Goal: Information Seeking & Learning: Learn about a topic

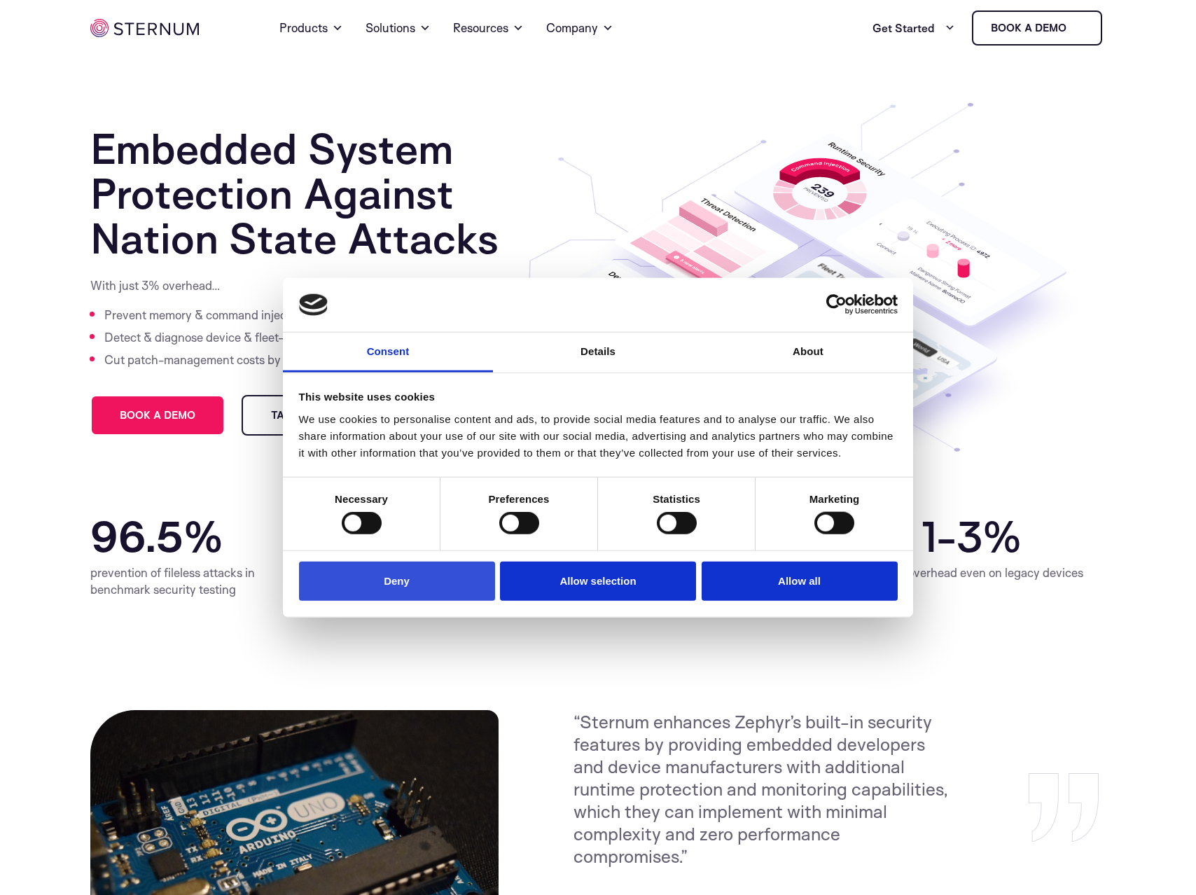
click at [388, 598] on button "Deny" at bounding box center [397, 581] width 196 height 40
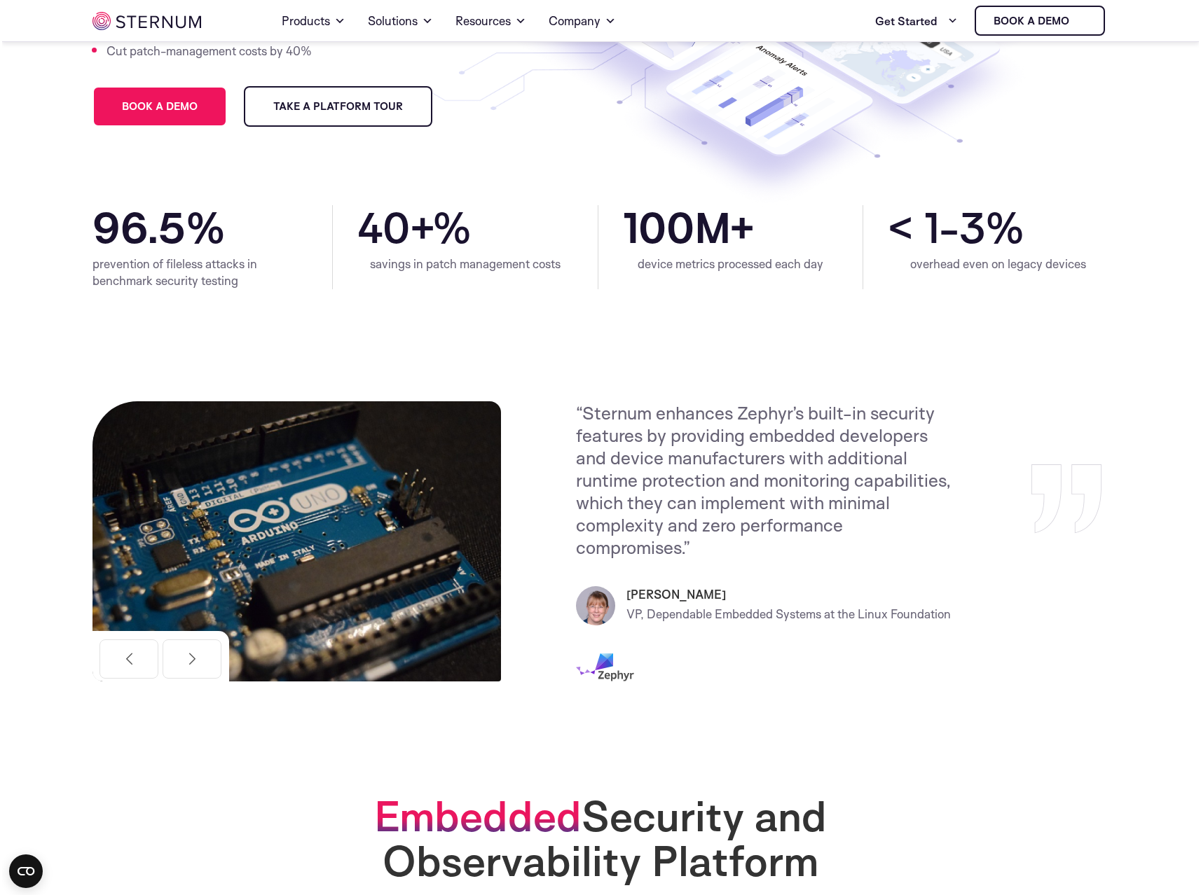
scroll to position [302, 0]
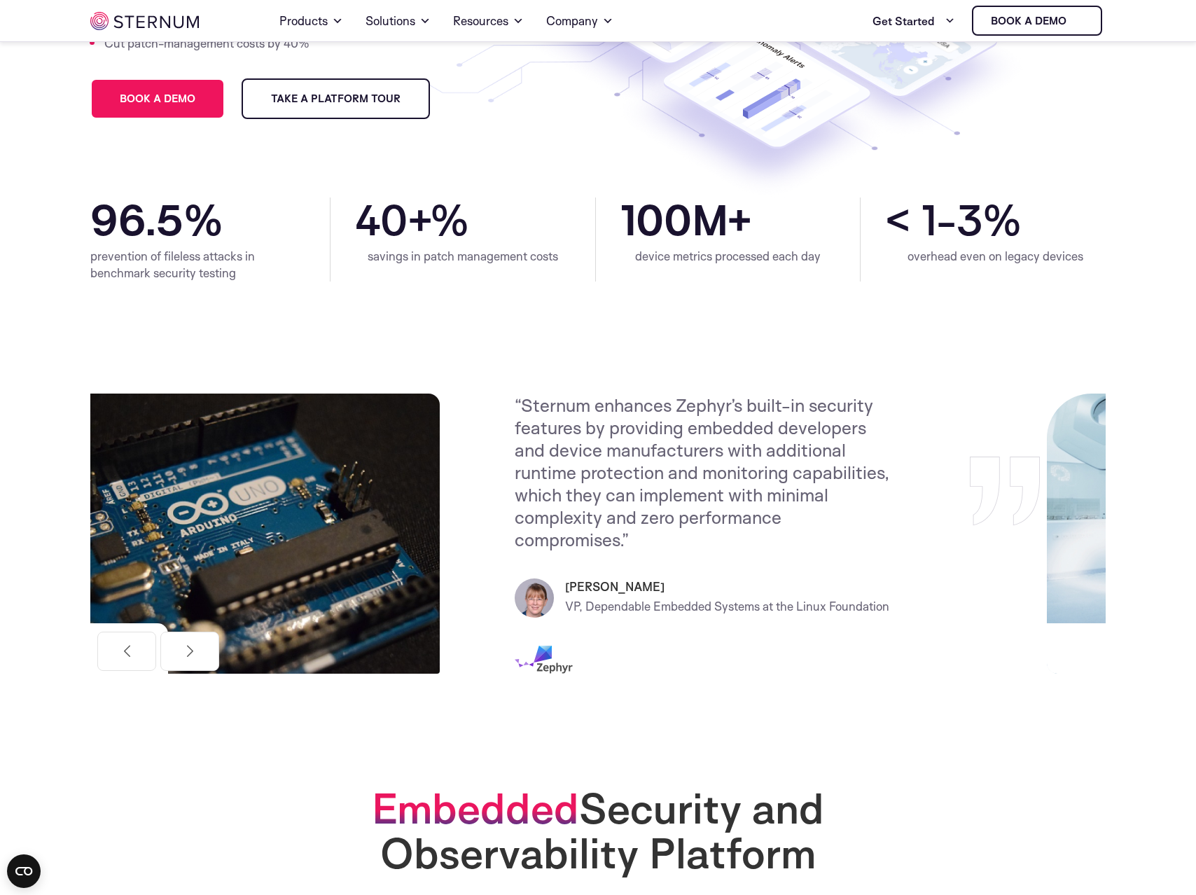
drag, startPoint x: 626, startPoint y: 609, endPoint x: 510, endPoint y: 644, distance: 120.8
click at [515, 644] on div "“Sternum enhances Zephyr’s built-in security features by providing embedded dev…" at bounding box center [781, 541] width 533 height 294
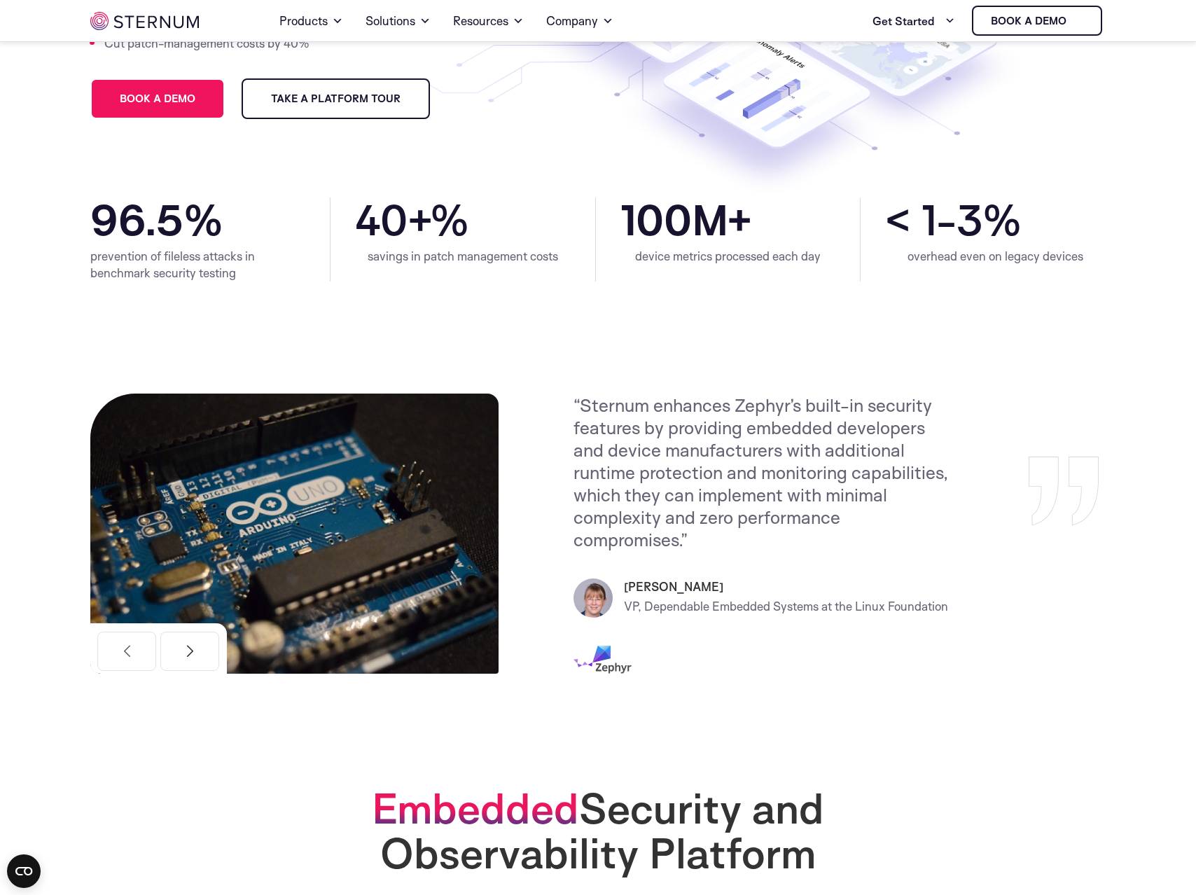
click at [201, 655] on button "Next" at bounding box center [189, 651] width 59 height 39
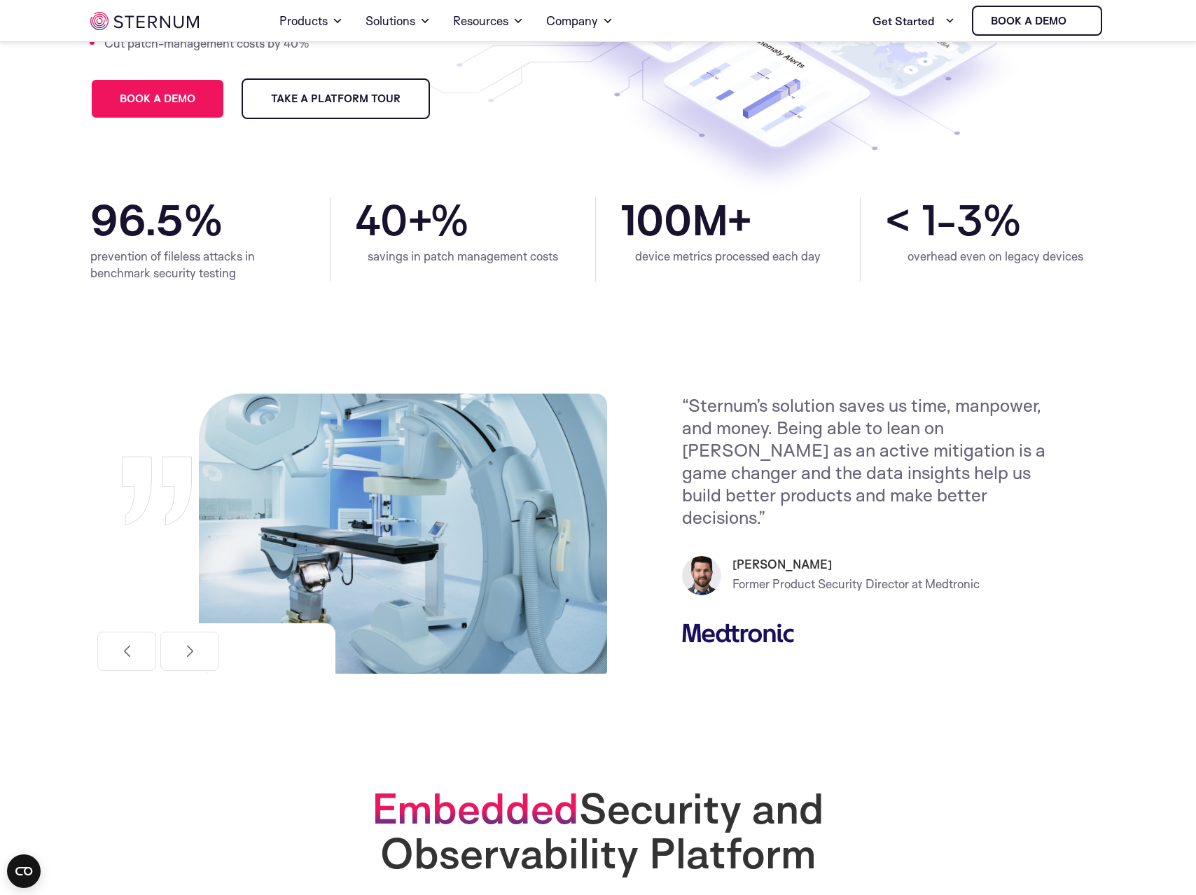
drag, startPoint x: 625, startPoint y: 563, endPoint x: 737, endPoint y: 561, distance: 112.1
click at [737, 573] on p "Former Product Security Director at Medtronic" at bounding box center [856, 584] width 247 height 22
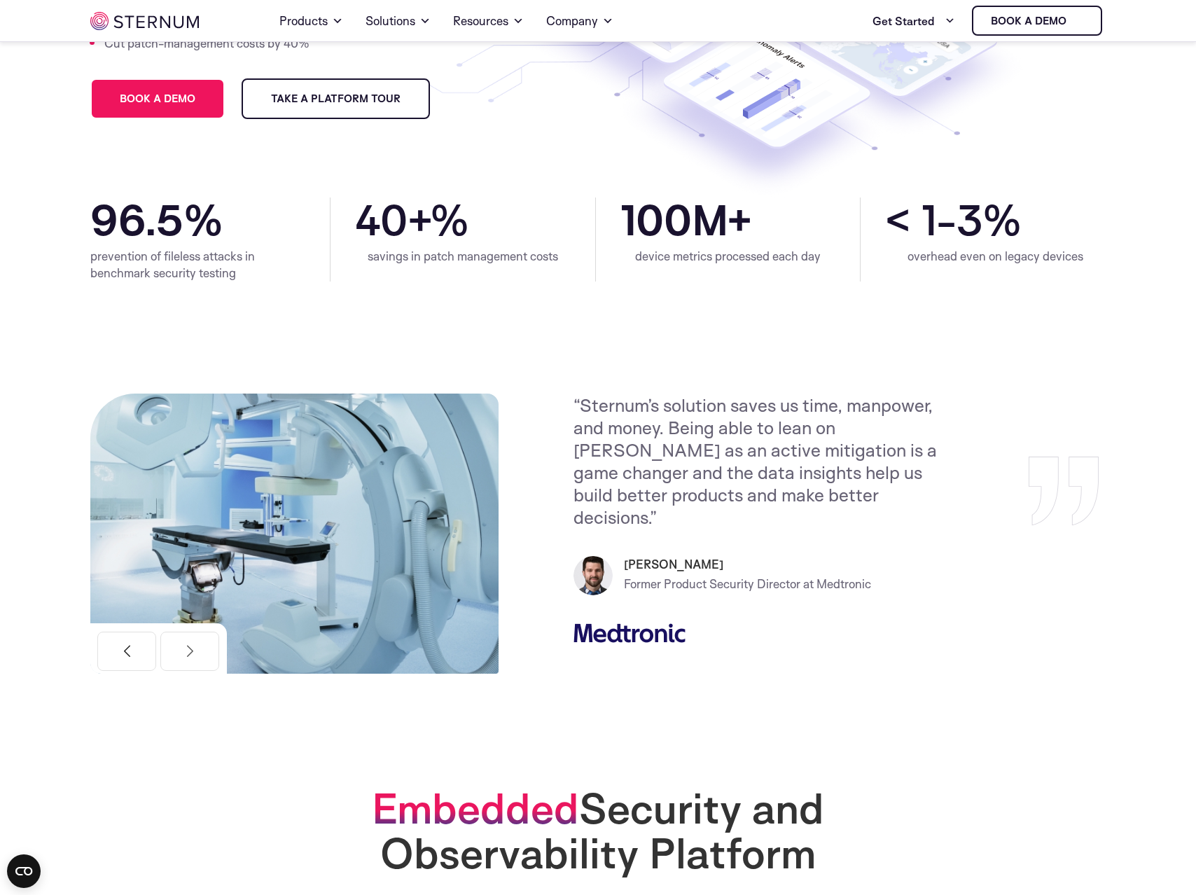
click at [139, 638] on button "Previous" at bounding box center [126, 651] width 59 height 39
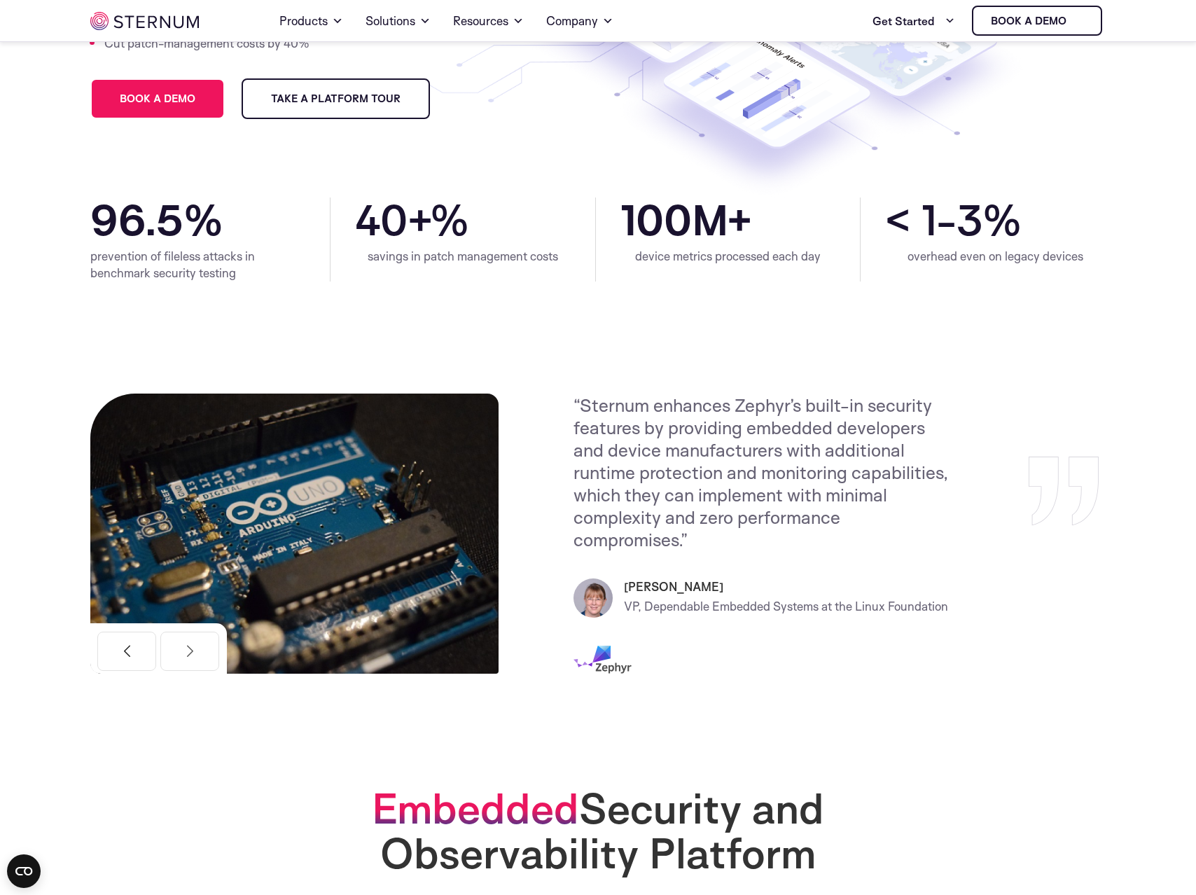
click at [132, 635] on button "Previous" at bounding box center [126, 651] width 59 height 39
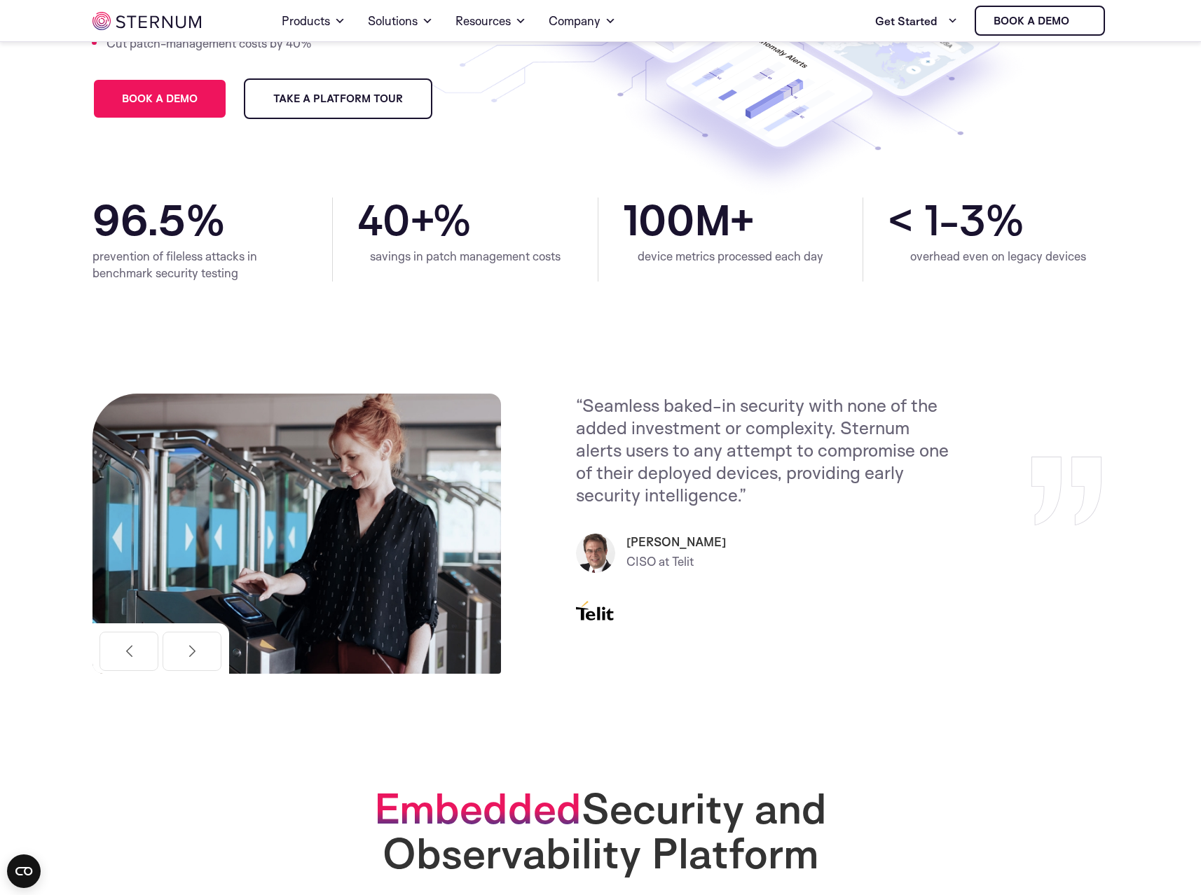
drag, startPoint x: 624, startPoint y: 539, endPoint x: 651, endPoint y: 622, distance: 87.1
click at [651, 623] on div "“Seamless baked-in security with none of the added investment or complexity. St…" at bounding box center [842, 534] width 533 height 280
click at [179, 658] on button "Next" at bounding box center [192, 652] width 59 height 39
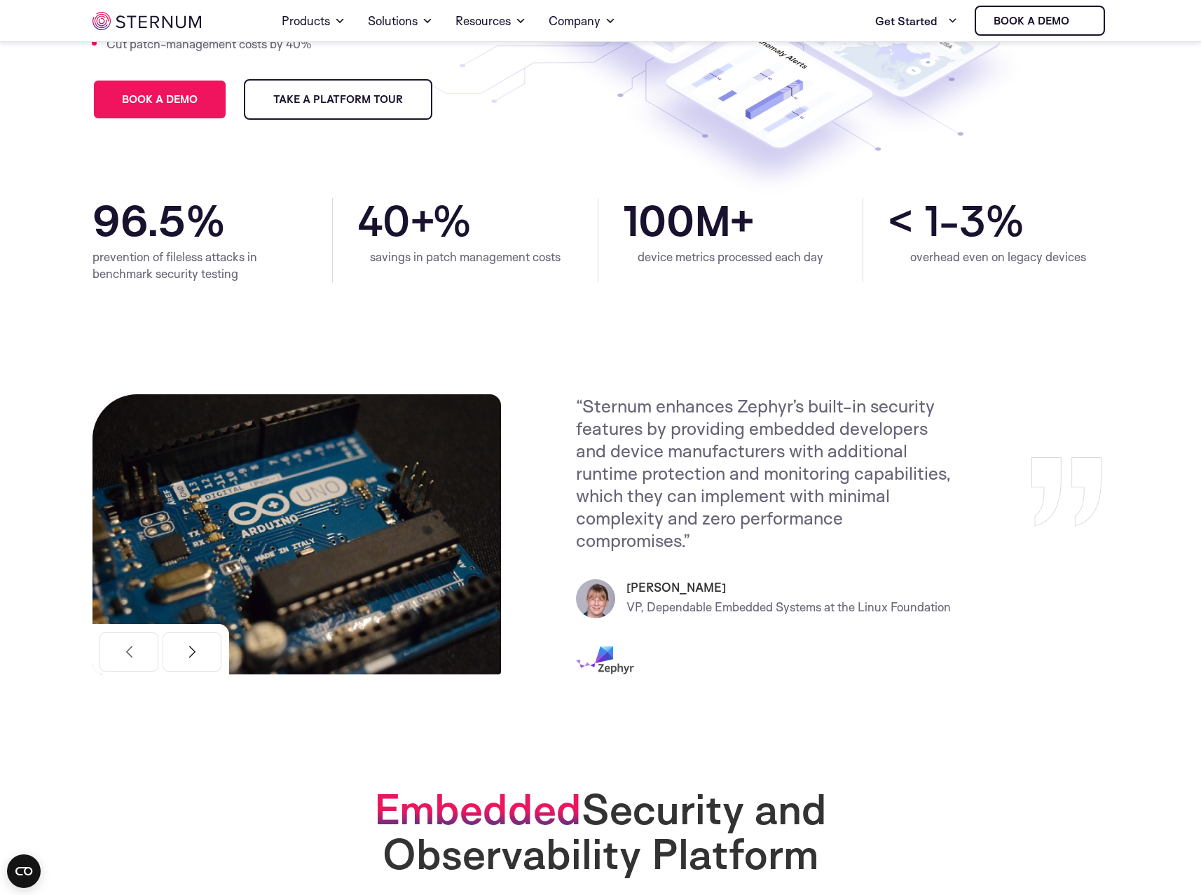
click at [219, 658] on button "Next" at bounding box center [192, 652] width 59 height 39
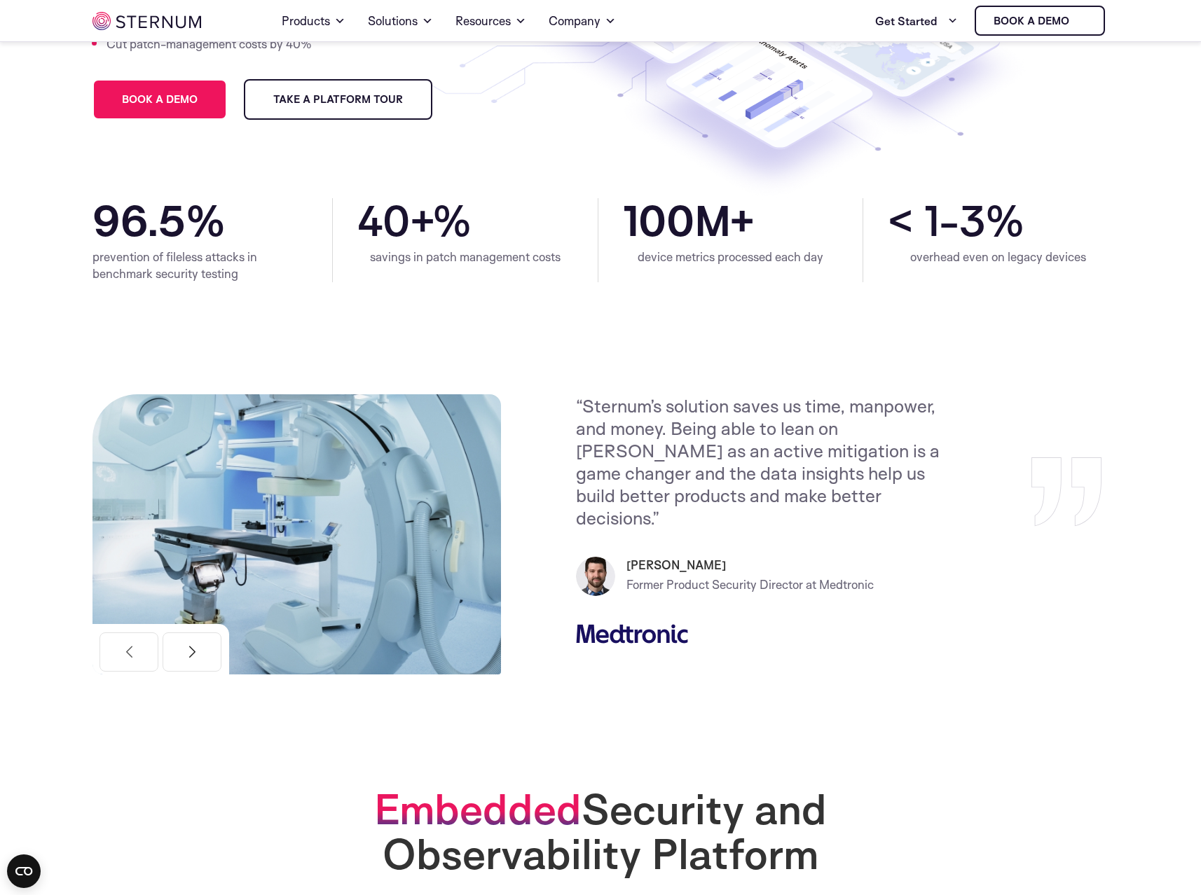
click at [184, 654] on button "Next" at bounding box center [192, 652] width 59 height 39
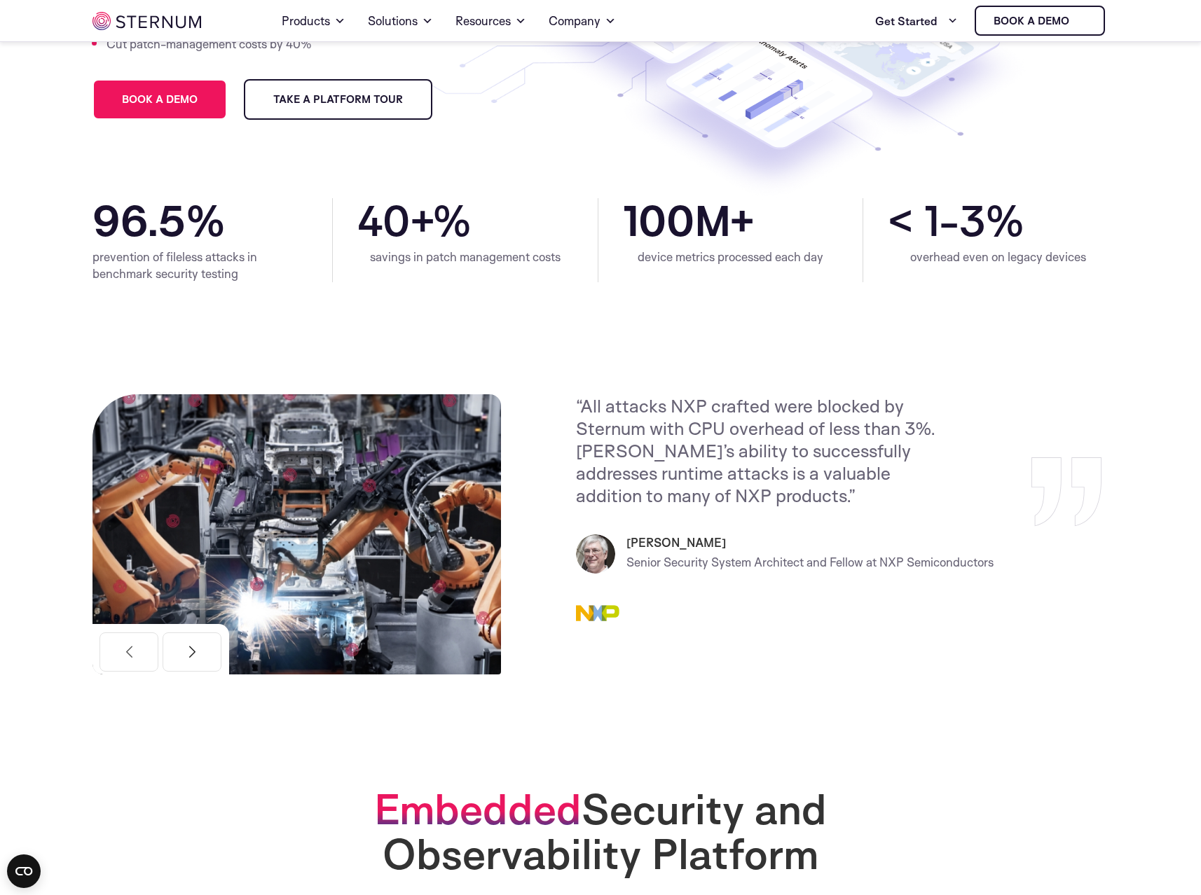
click at [202, 658] on button "Next" at bounding box center [192, 652] width 59 height 39
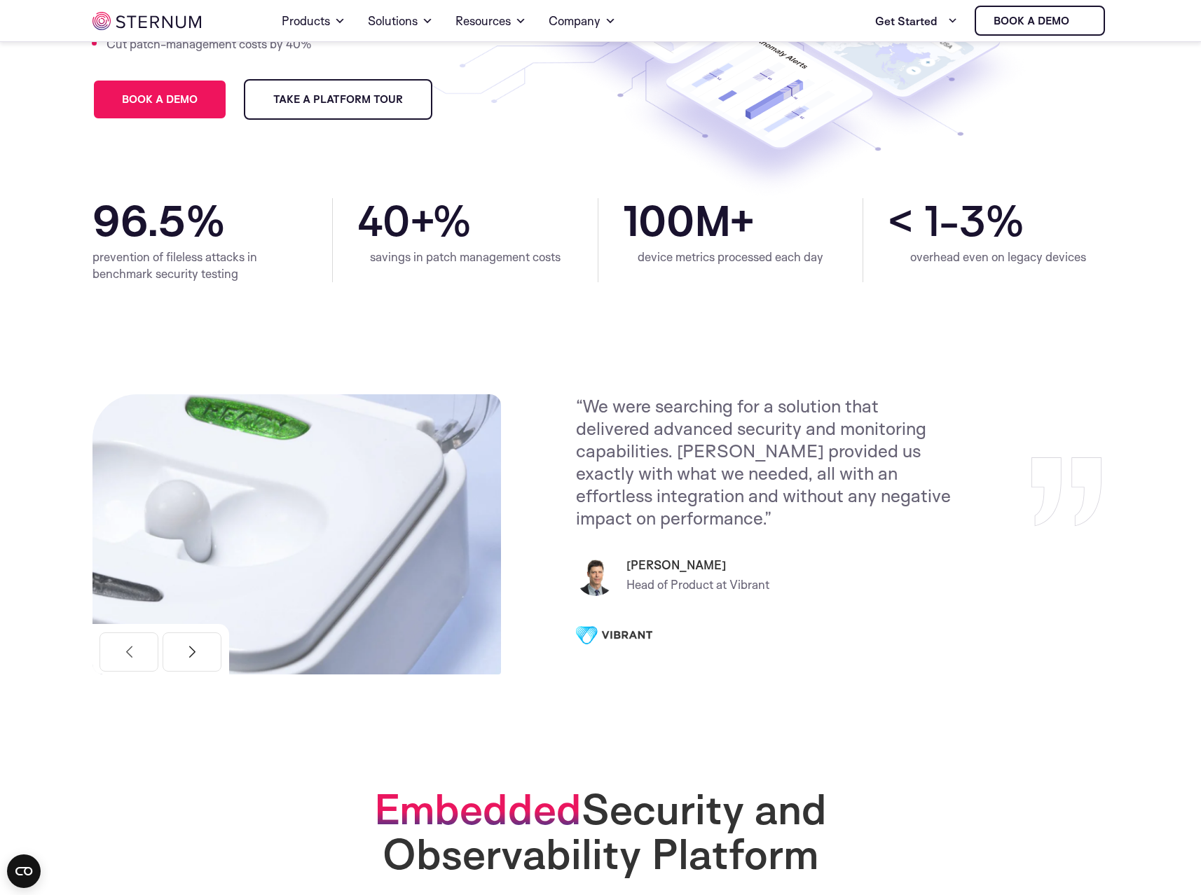
click at [194, 661] on button "Next" at bounding box center [192, 652] width 59 height 39
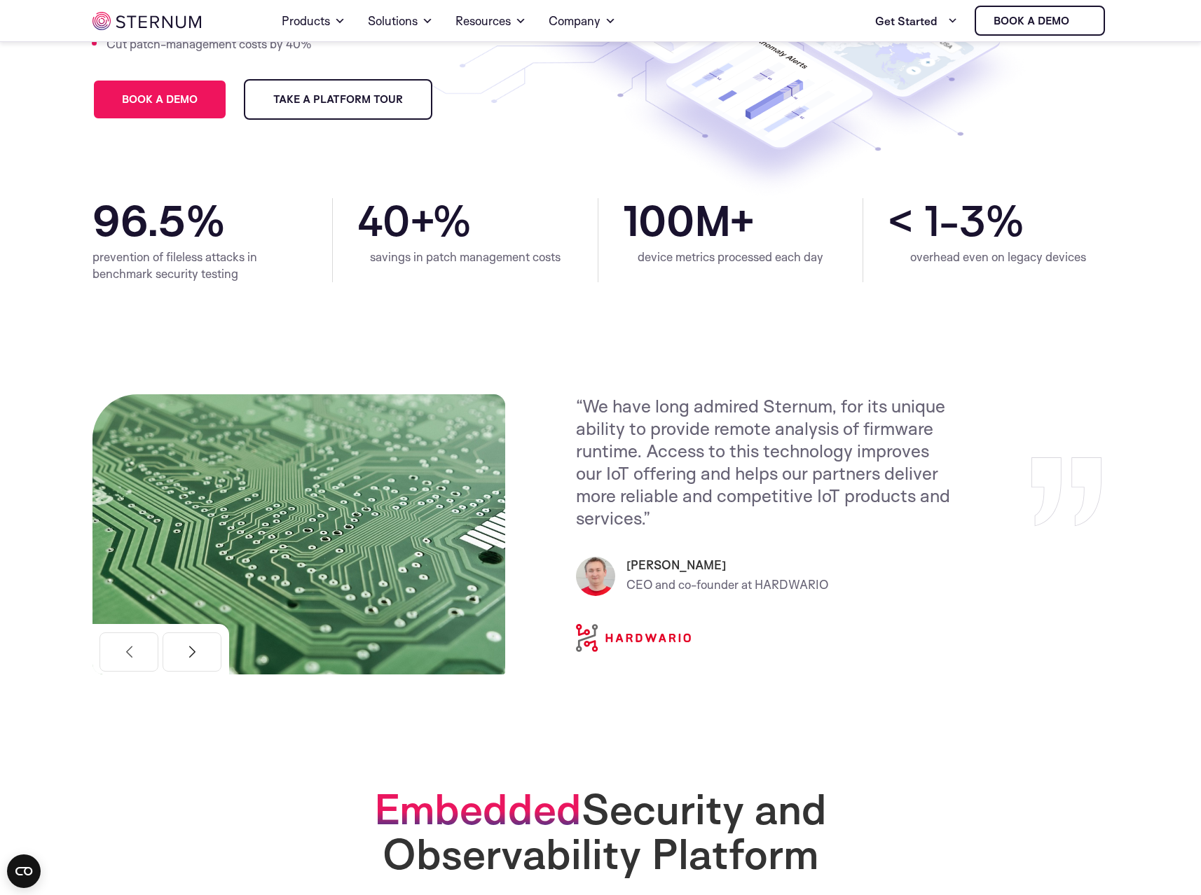
click at [198, 648] on button "Next" at bounding box center [192, 652] width 59 height 39
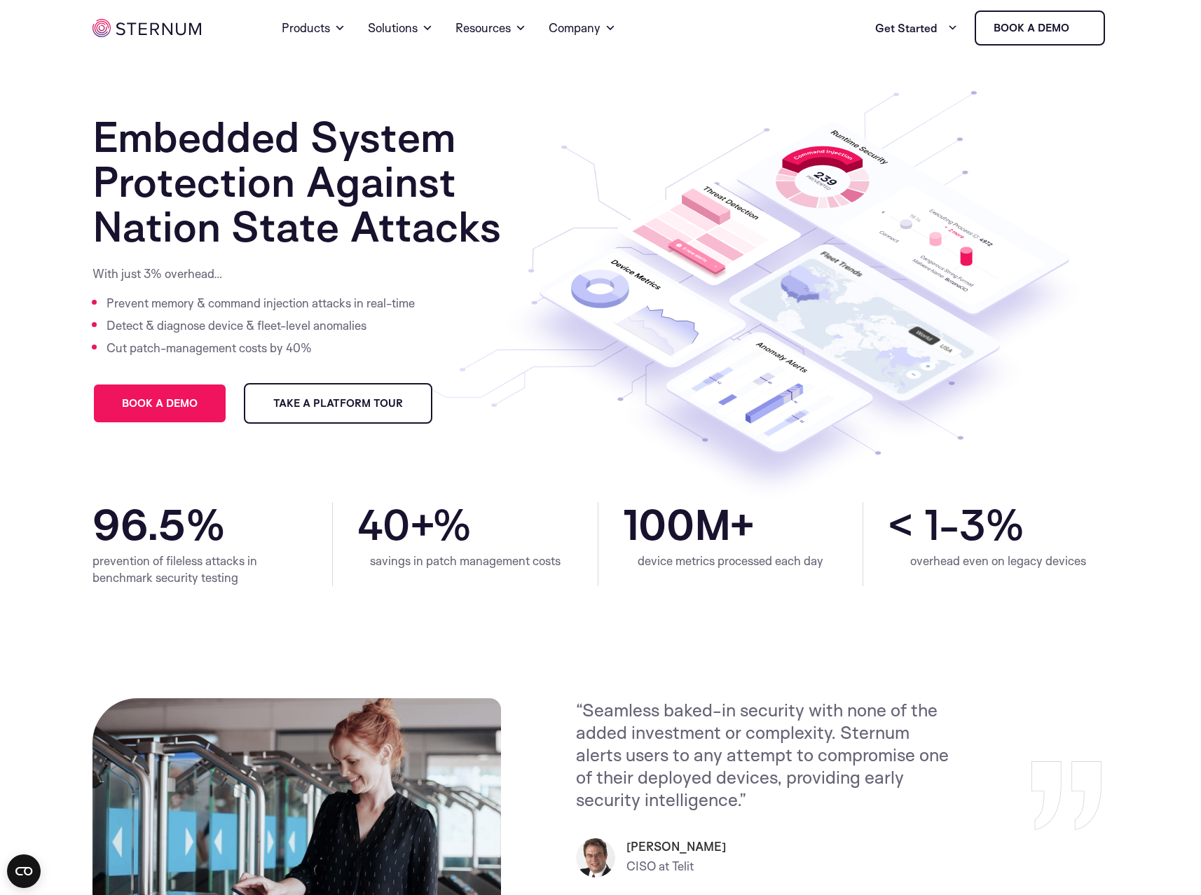
scroll to position [0, 0]
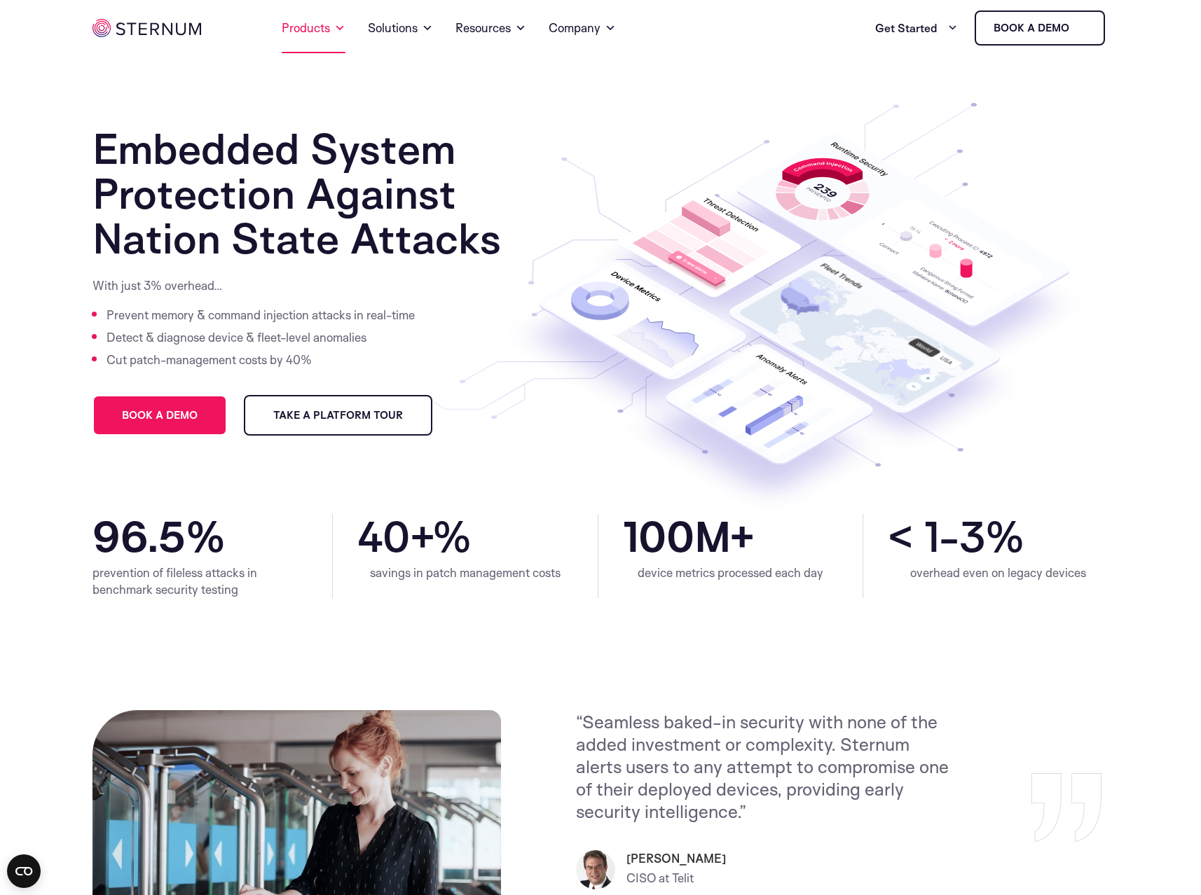
click at [323, 30] on link "Products" at bounding box center [314, 28] width 64 height 50
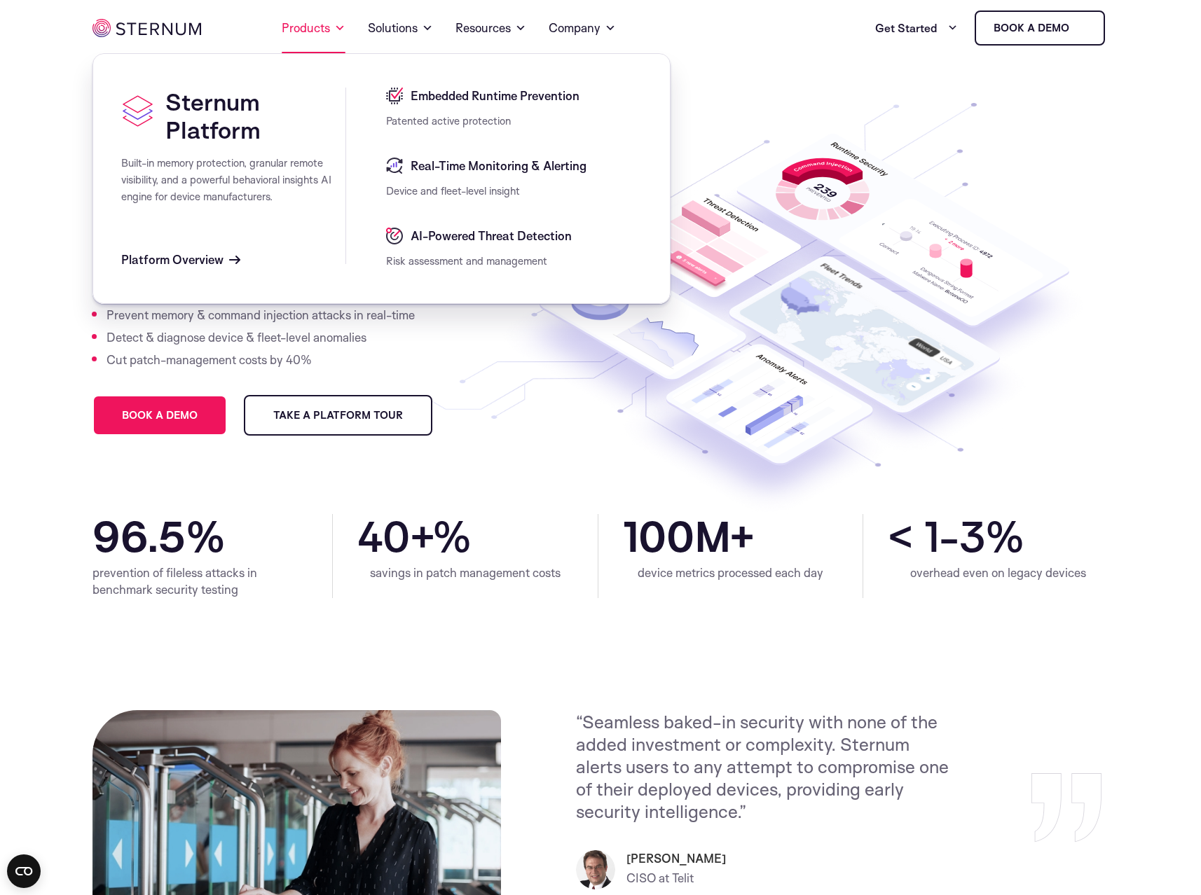
click at [320, 26] on link "Products" at bounding box center [314, 28] width 64 height 50
click at [415, 26] on link "Solutions" at bounding box center [400, 28] width 65 height 50
click at [291, 23] on link "Products" at bounding box center [314, 28] width 64 height 50
click at [435, 91] on span "Embedded Runtime Prevention" at bounding box center [493, 96] width 172 height 17
click at [453, 160] on span "Real-Time Monitoring & Alerting" at bounding box center [496, 166] width 179 height 17
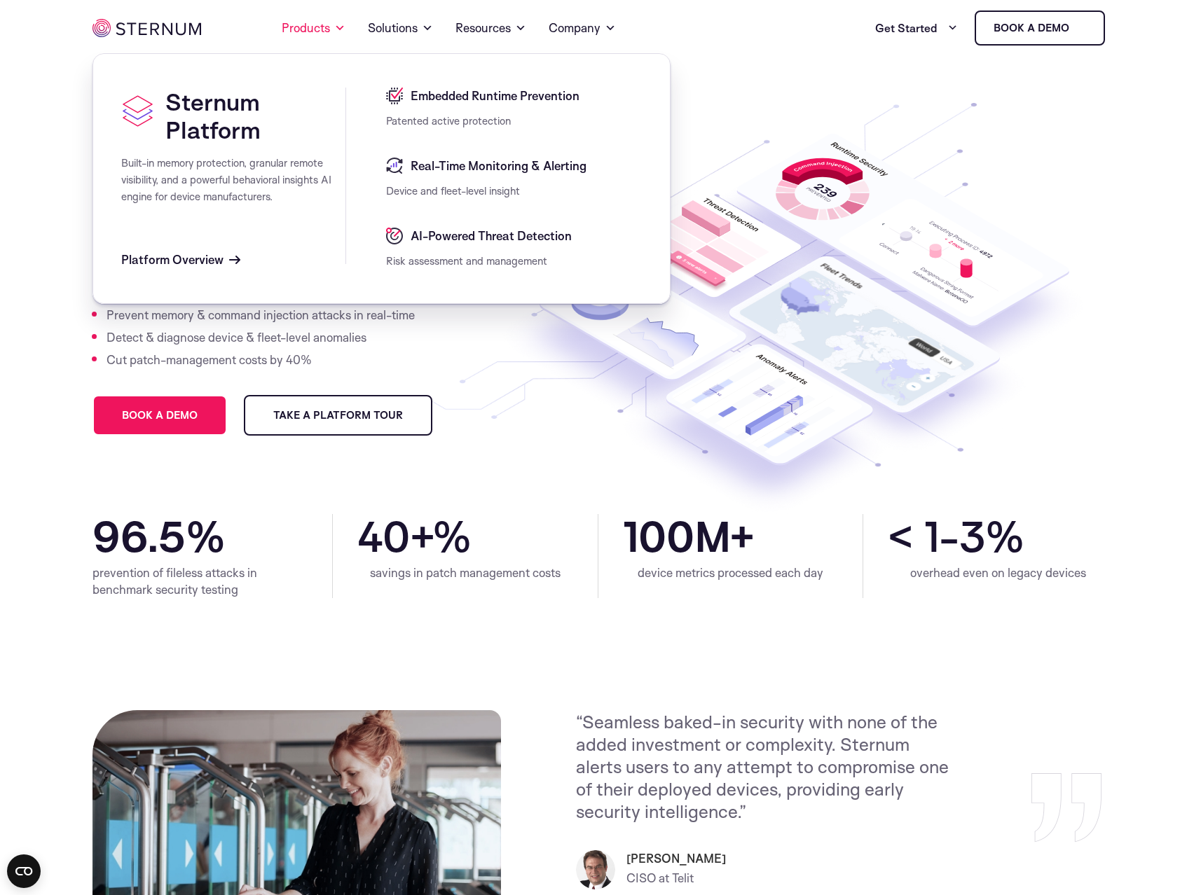
click at [451, 249] on div "AI-Powered Threat Detection" at bounding box center [514, 240] width 256 height 25
click at [399, 37] on link "Solutions" at bounding box center [400, 28] width 65 height 50
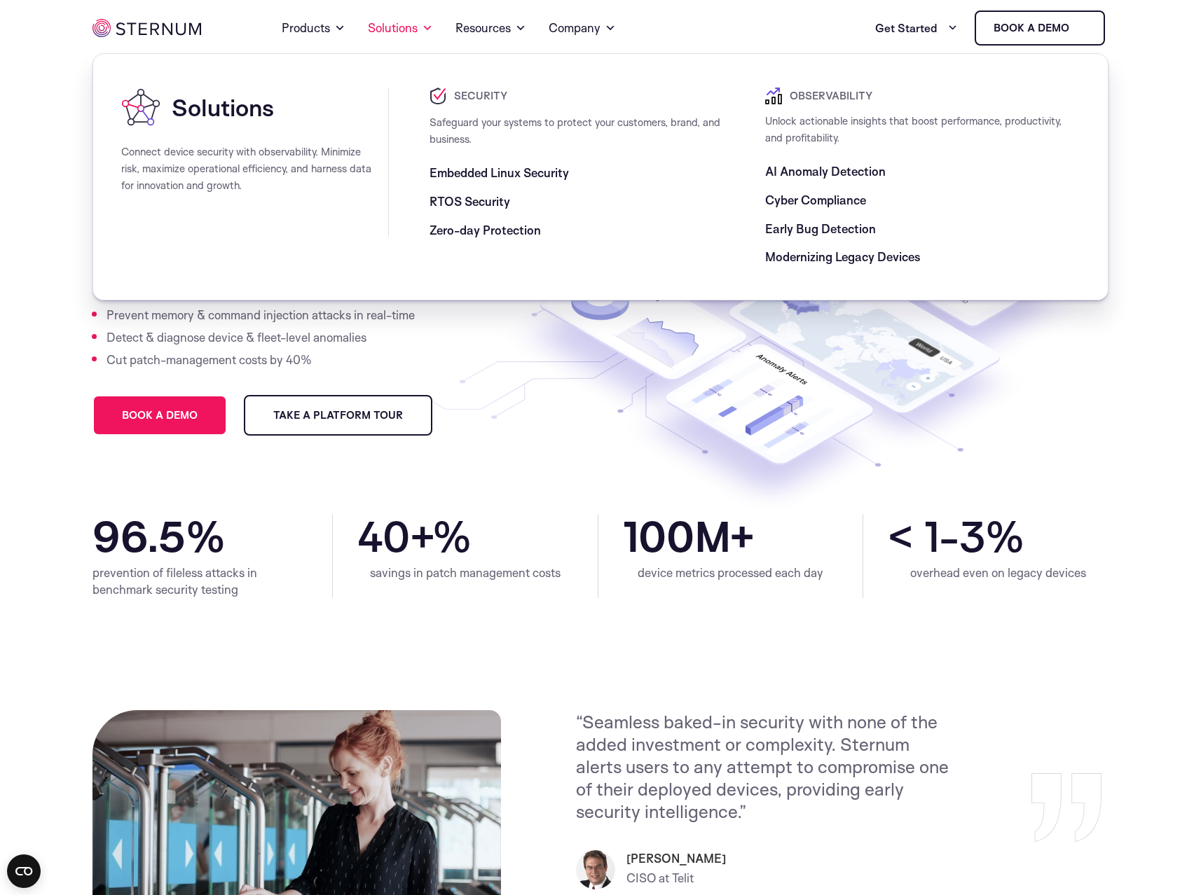
click at [448, 119] on span "Safeguard your systems to protect your customers, brand, and business." at bounding box center [574, 131] width 291 height 30
click at [471, 177] on span "Embedded Linux Security" at bounding box center [498, 173] width 139 height 17
click at [471, 214] on div "Zero-day Protection" at bounding box center [581, 225] width 305 height 29
click at [476, 235] on span "Zero-day Protection" at bounding box center [484, 230] width 111 height 17
click at [476, 208] on span "RTOS Security" at bounding box center [469, 201] width 81 height 17
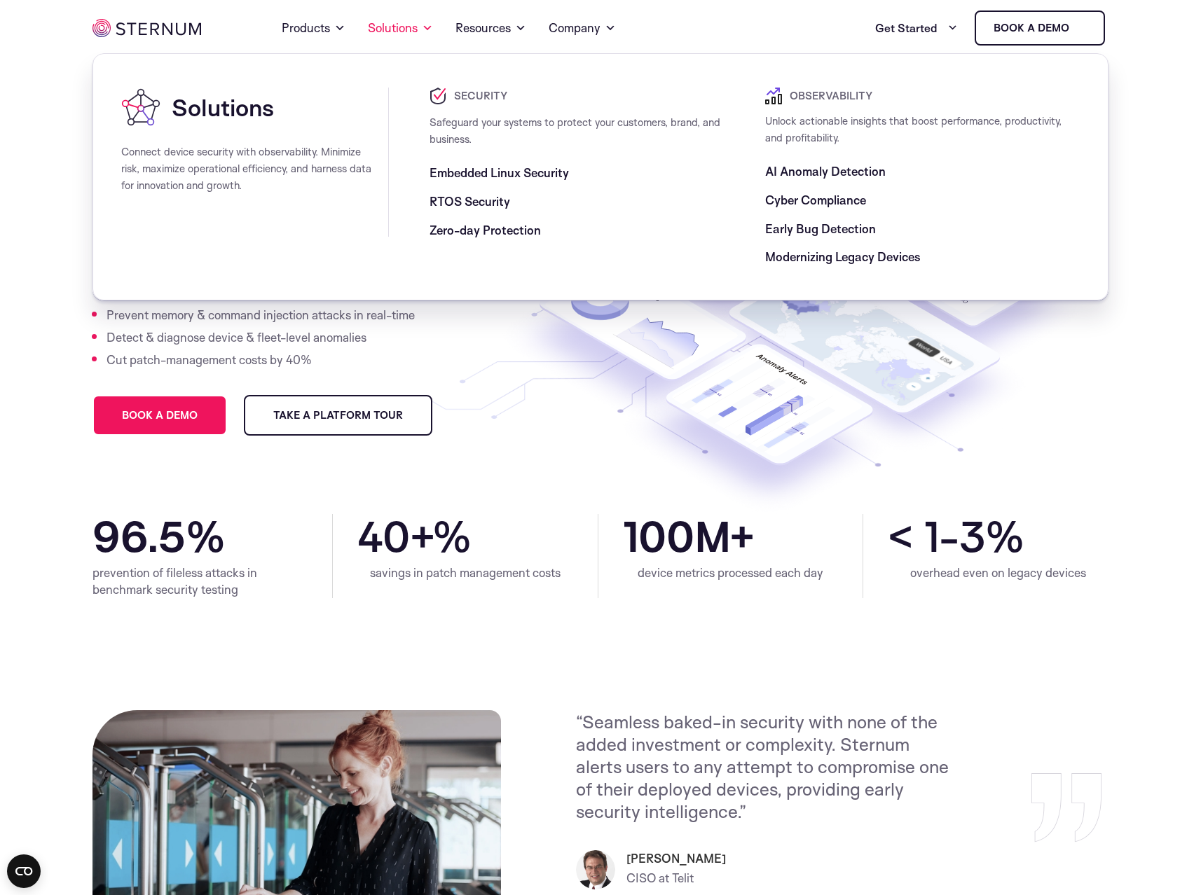
click at [763, 202] on div "Observability Unlock actionable insights that boost performance, productivity, …" at bounding box center [913, 177] width 332 height 179
click at [782, 203] on span "Cyber Compliance" at bounding box center [815, 200] width 101 height 17
click at [784, 174] on span "AI Anomaly Detection" at bounding box center [825, 171] width 120 height 17
click at [781, 226] on span "Early Bug Detection" at bounding box center [820, 229] width 111 height 17
click at [781, 242] on div "Modernizing Legacy Devices" at bounding box center [922, 251] width 315 height 29
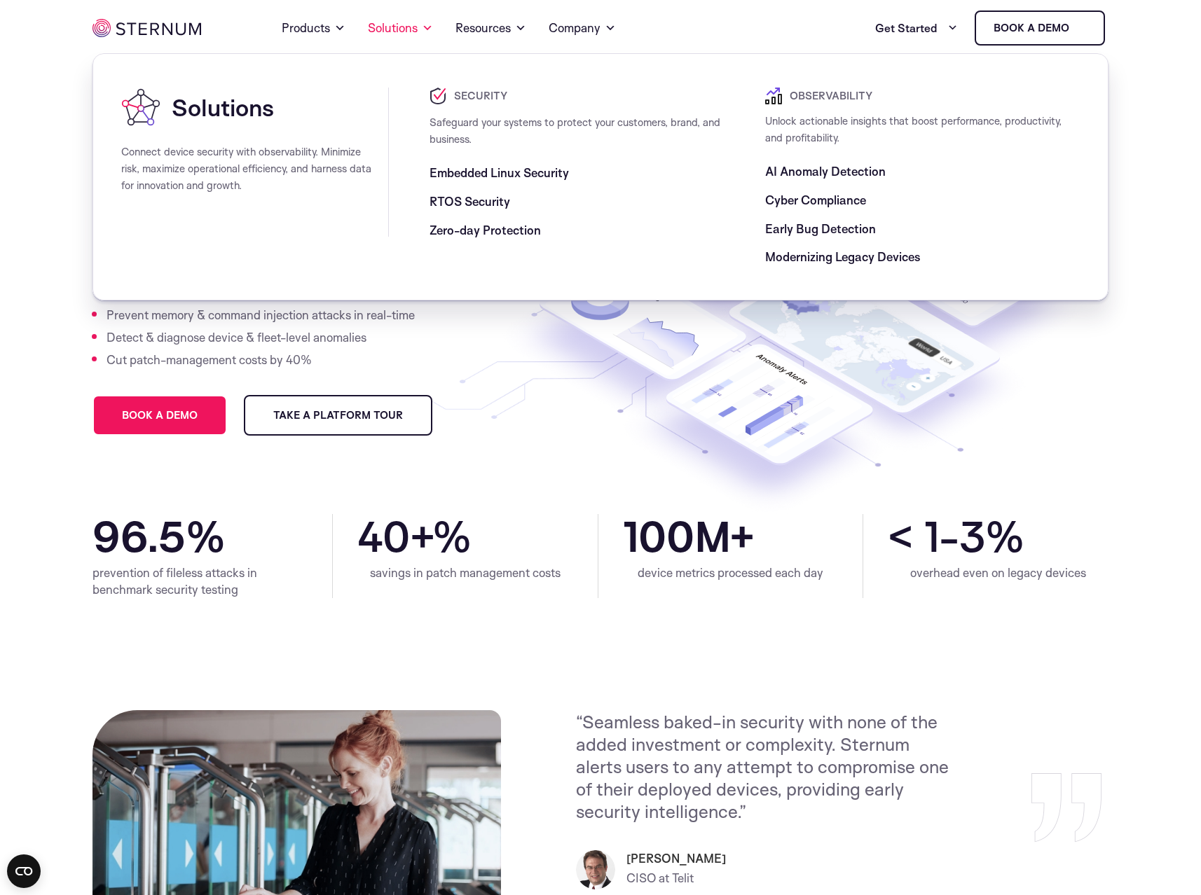
click at [781, 253] on span "Modernizing Legacy Devices" at bounding box center [843, 257] width 156 height 17
click at [490, 37] on link "Resources" at bounding box center [490, 28] width 71 height 50
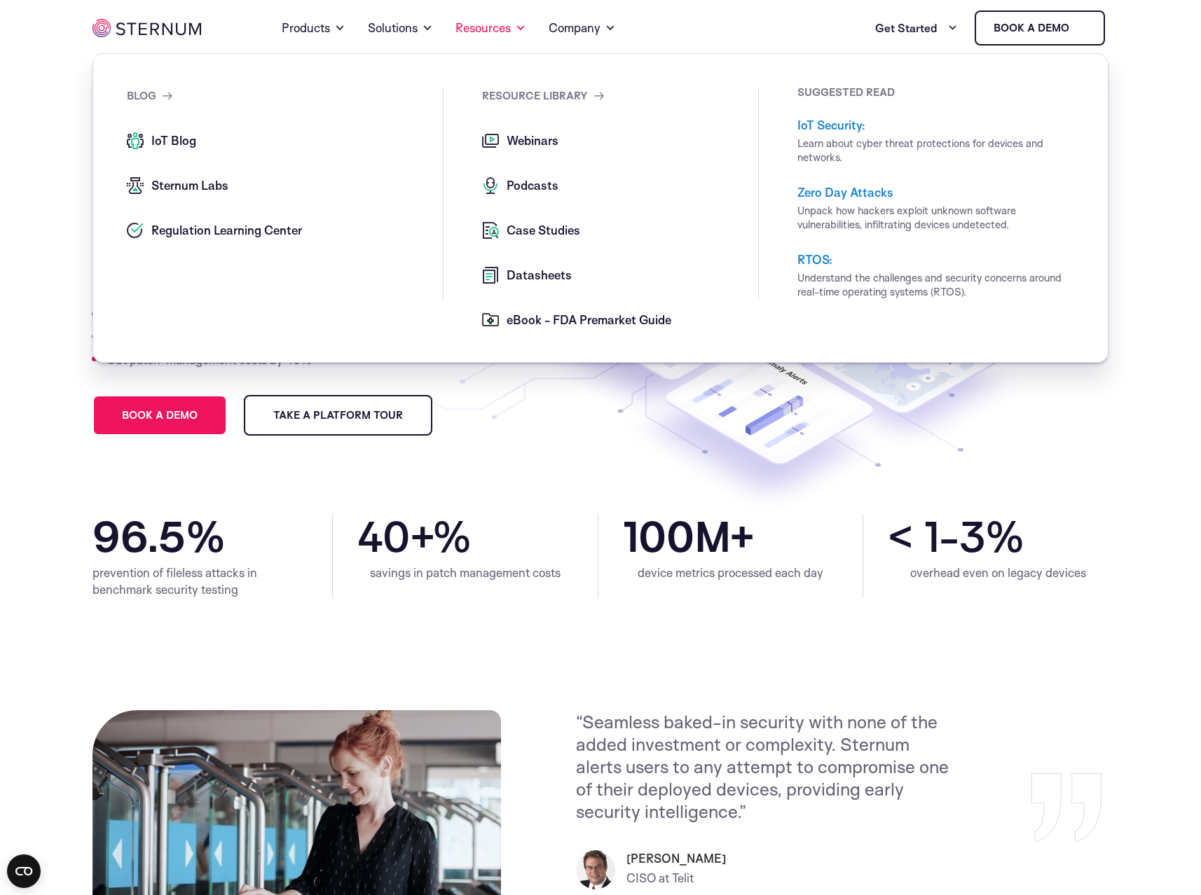
click at [520, 140] on span "Webinars" at bounding box center [530, 140] width 55 height 17
click at [530, 182] on span "Podcasts" at bounding box center [530, 185] width 55 height 17
click at [530, 224] on span "Case Studies" at bounding box center [541, 230] width 77 height 17
click at [530, 274] on span "Datasheets" at bounding box center [537, 275] width 69 height 17
click at [534, 312] on span "eBook - FDA Premarket Guide" at bounding box center [587, 320] width 168 height 17
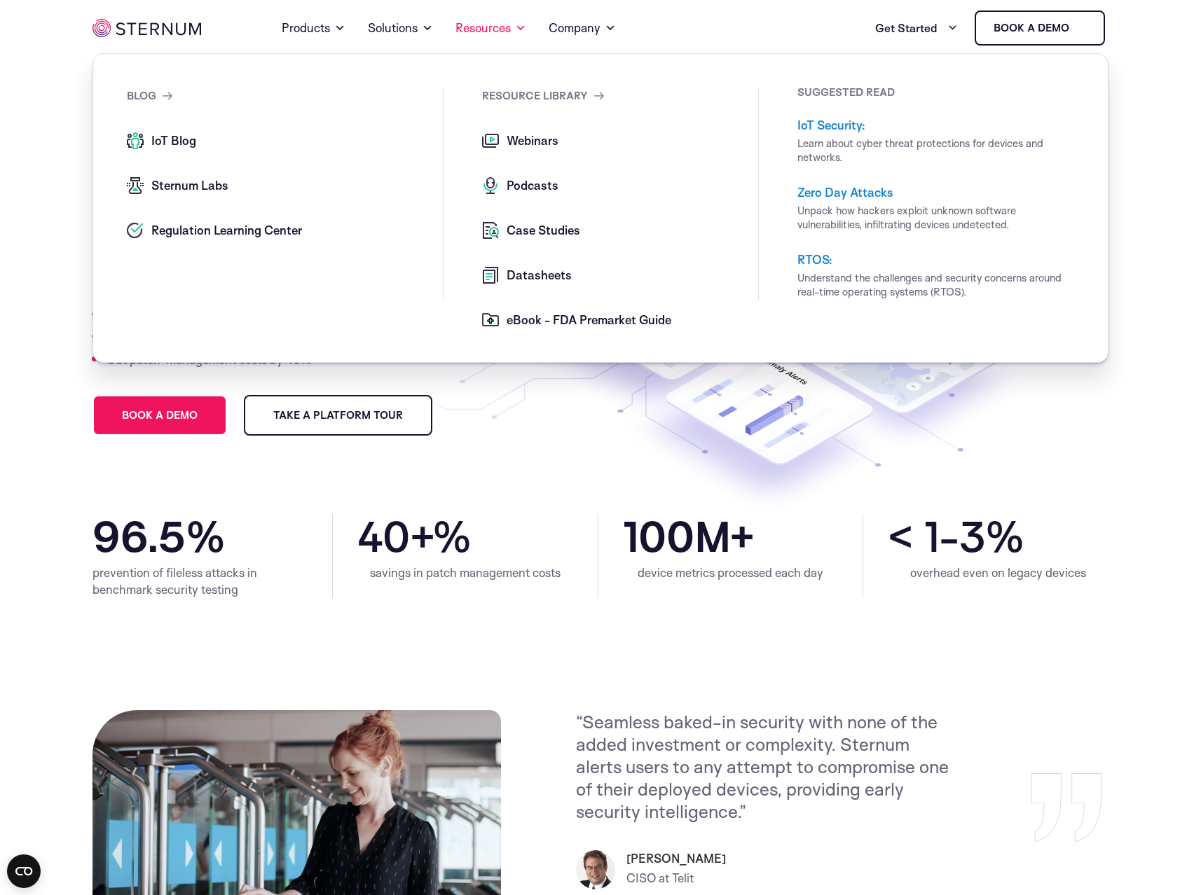
click at [212, 209] on ul "IoT Blog Sternum Labs Regulation Learning Center" at bounding box center [285, 185] width 316 height 106
click at [212, 234] on span "Regulation Learning Center" at bounding box center [225, 230] width 154 height 17
click at [195, 188] on span "Sternum Labs" at bounding box center [188, 185] width 81 height 17
click at [179, 131] on div "blog" at bounding box center [285, 110] width 316 height 45
click at [609, 29] on span at bounding box center [610, 28] width 11 height 17
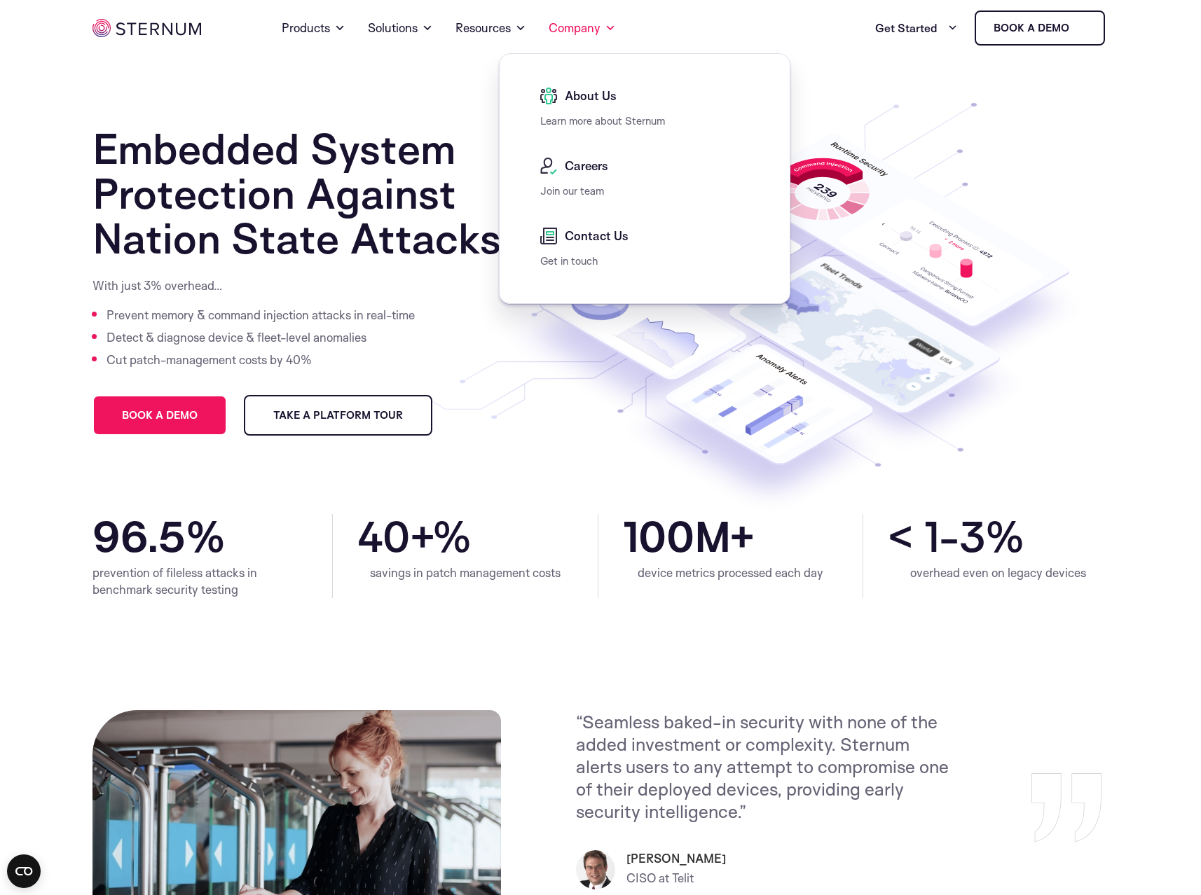
click at [605, 105] on div "About Us" at bounding box center [648, 100] width 216 height 25
